Goal: Task Accomplishment & Management: Complete application form

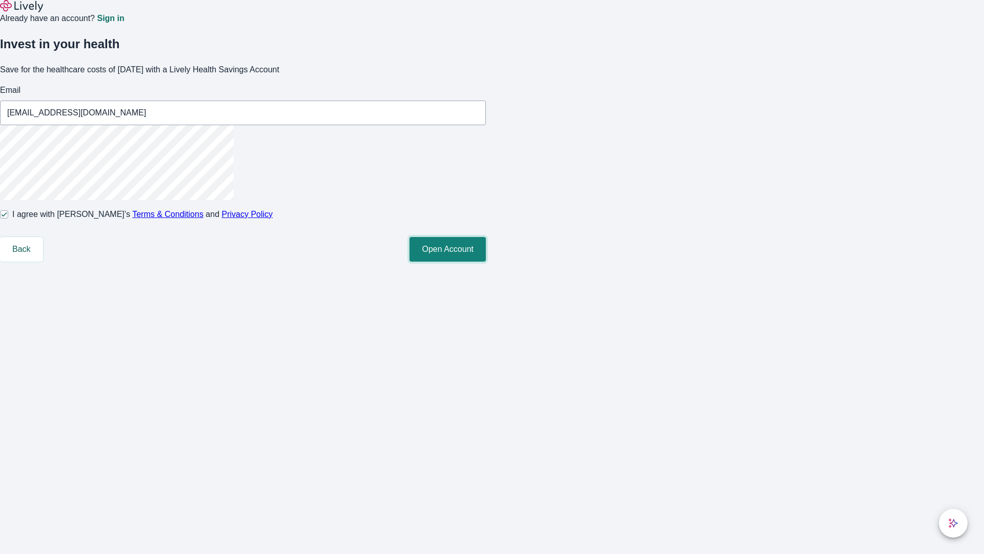
click at [486, 261] on button "Open Account" at bounding box center [448, 249] width 76 height 25
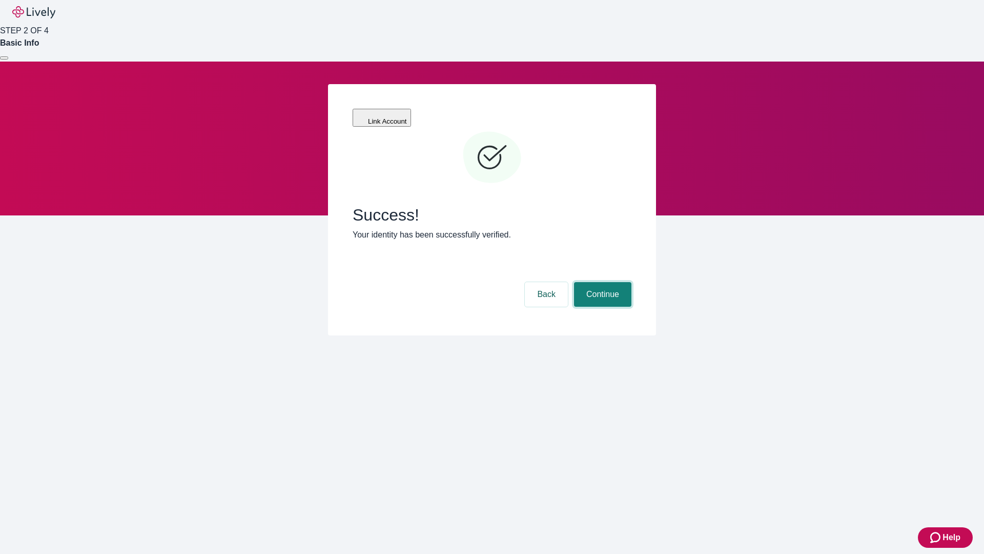
click at [601, 282] on button "Continue" at bounding box center [602, 294] width 57 height 25
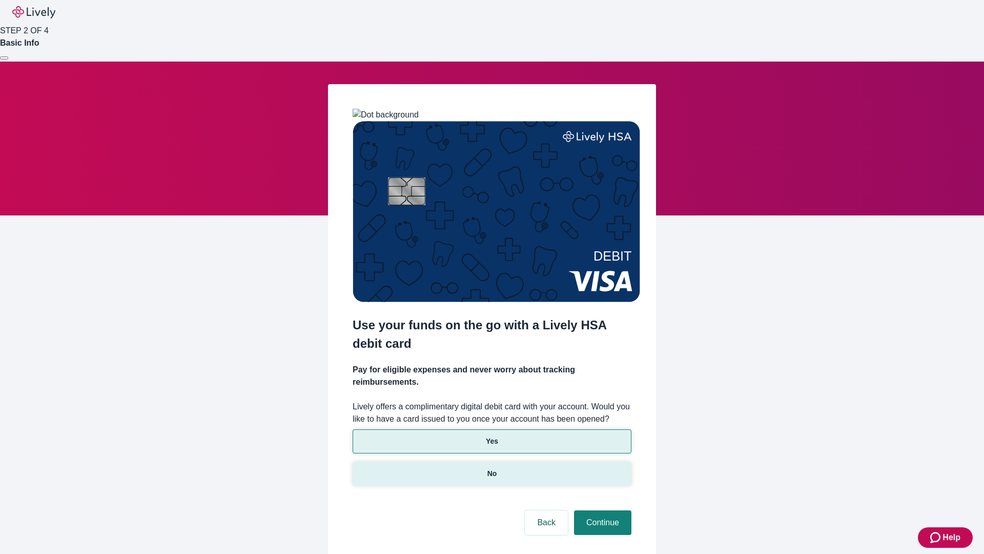
click at [492, 468] on p "No" at bounding box center [492, 473] width 10 height 11
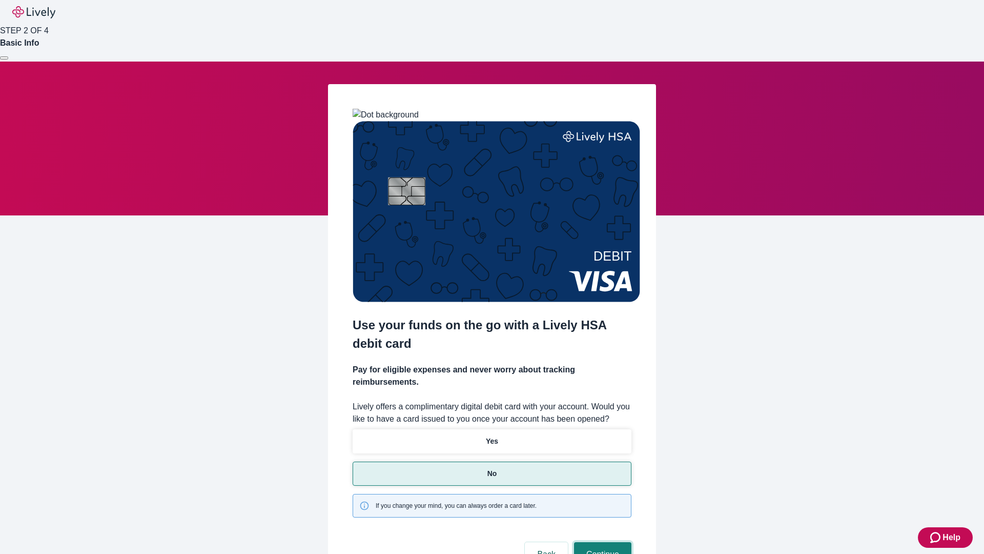
click at [601, 542] on button "Continue" at bounding box center [602, 554] width 57 height 25
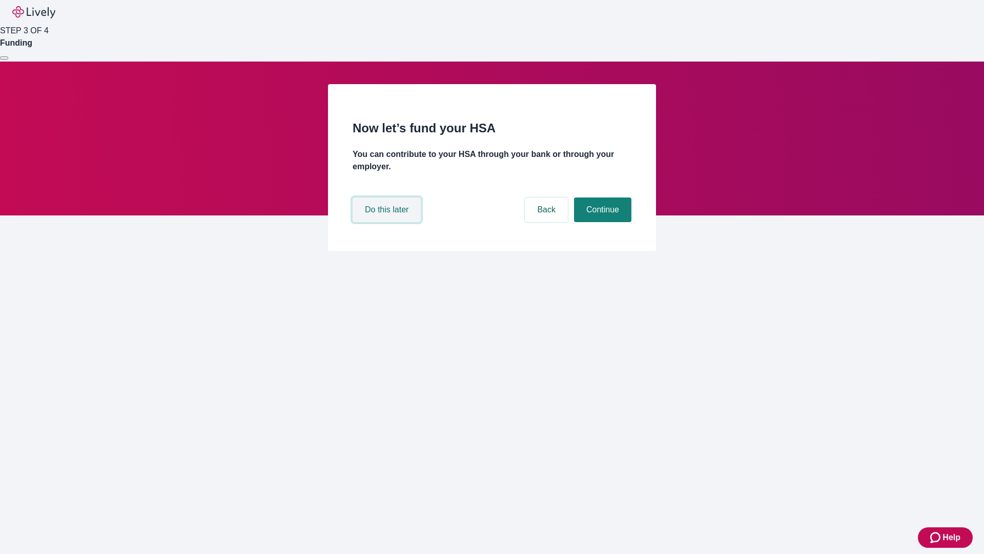
click at [388, 222] on button "Do this later" at bounding box center [387, 209] width 68 height 25
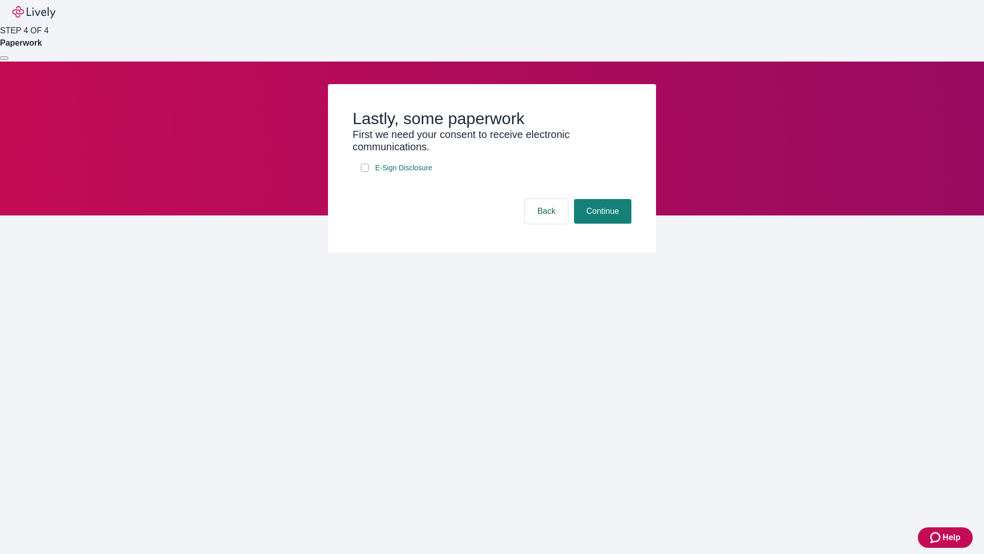
click at [365, 172] on input "E-Sign Disclosure" at bounding box center [365, 168] width 8 height 8
checkbox input "true"
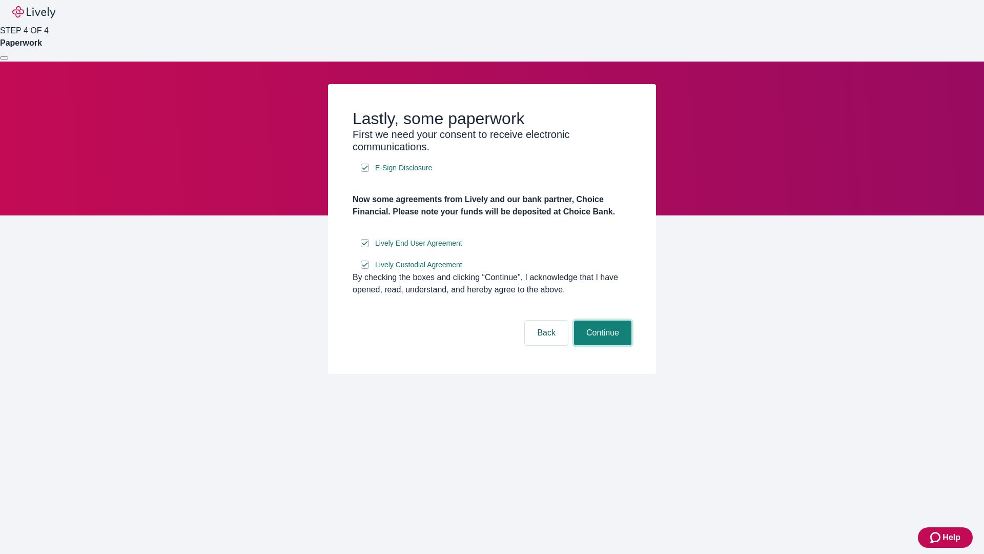
click at [601, 345] on button "Continue" at bounding box center [602, 332] width 57 height 25
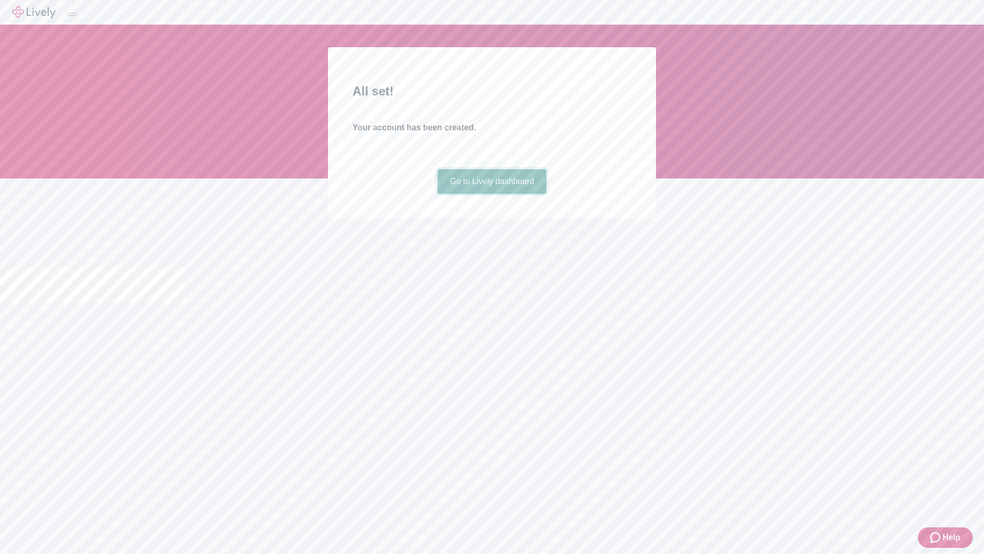
click at [492, 194] on link "Go to Lively dashboard" at bounding box center [492, 181] width 109 height 25
